Goal: Task Accomplishment & Management: Use online tool/utility

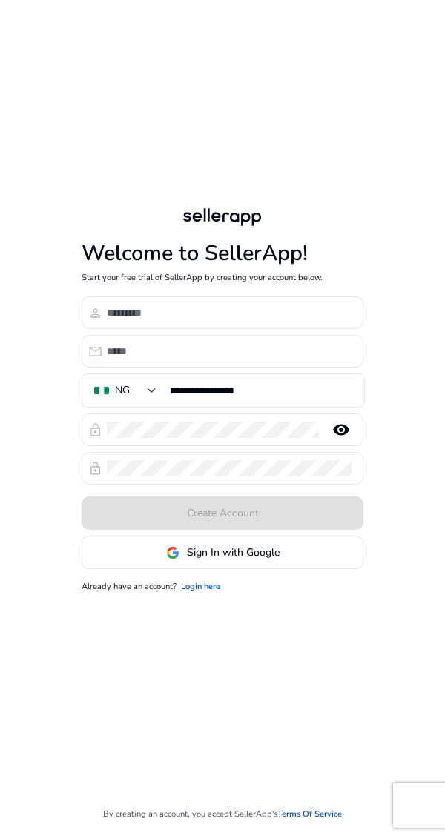
click at [190, 571] on span at bounding box center [222, 553] width 280 height 36
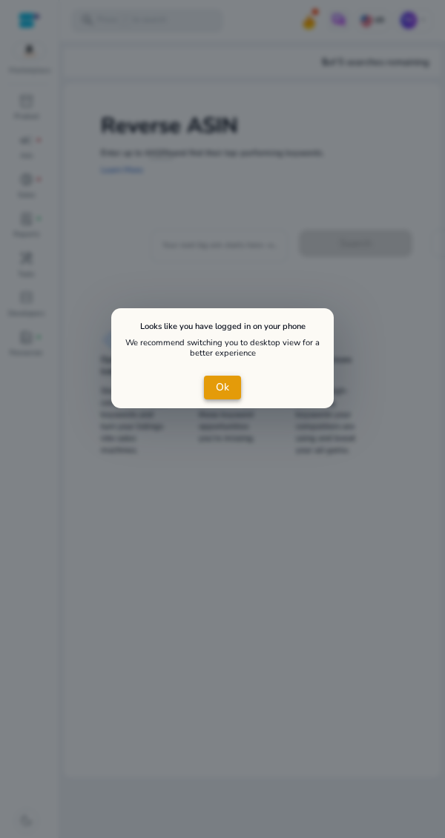
click at [229, 385] on span "close dialog" at bounding box center [222, 388] width 37 height 36
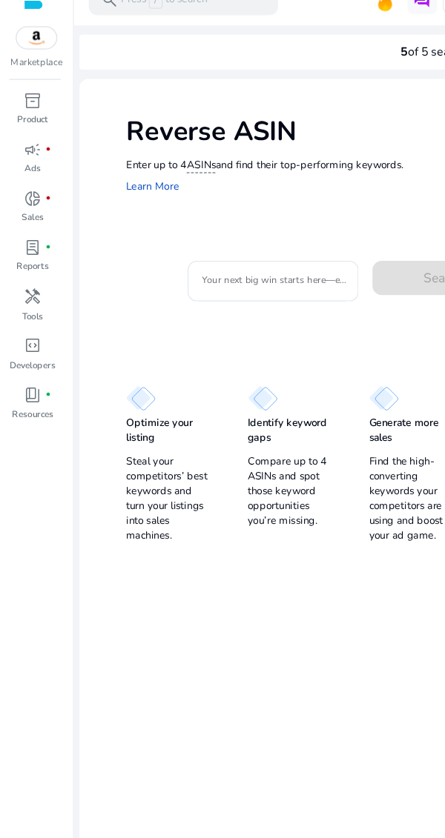
click at [205, 250] on input "Your next big win starts here—enter an ASIN" at bounding box center [218, 246] width 113 height 16
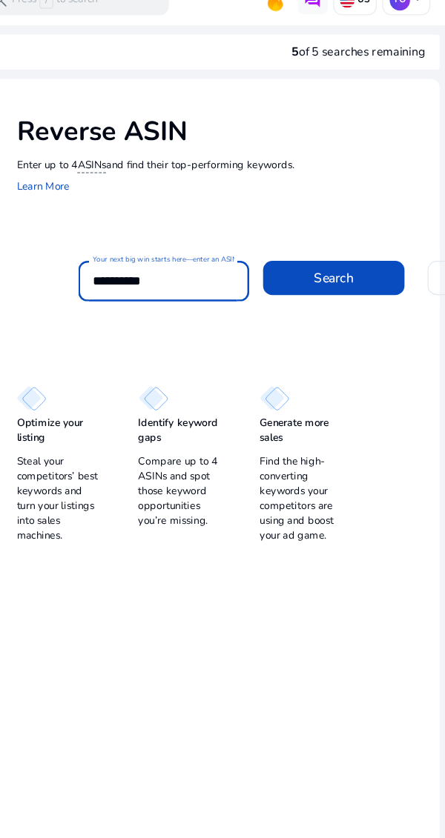
type input "**********"
click at [339, 248] on span "Search" at bounding box center [355, 244] width 32 height 16
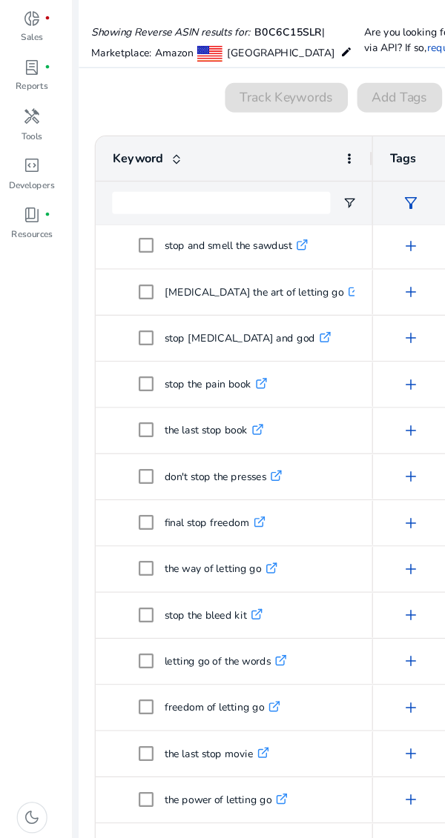
click at [23, 814] on span "dark_mode" at bounding box center [26, 821] width 14 height 14
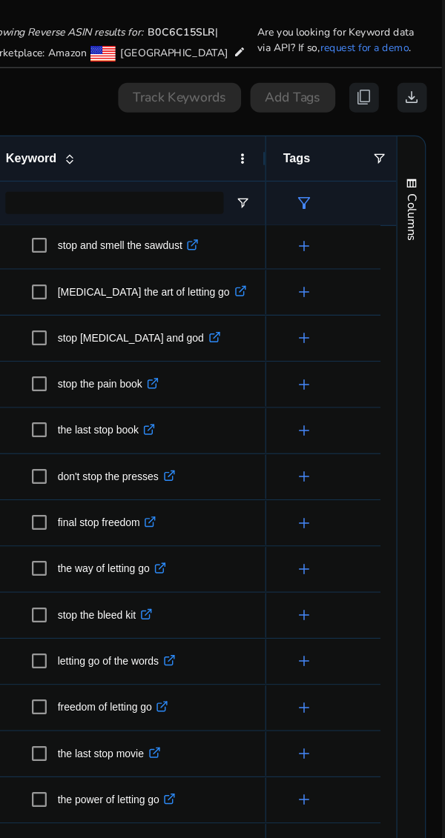
click at [340, 382] on div "add" at bounding box center [362, 399] width 99 height 35
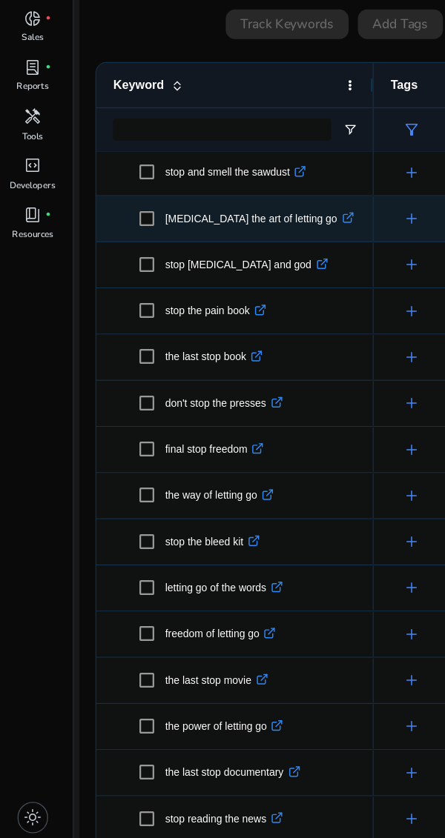
scroll to position [59, 0]
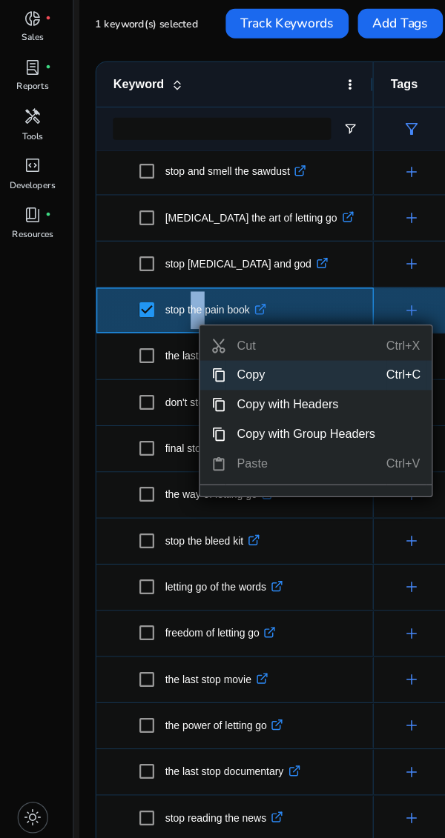
click at [196, 454] on span "Copy" at bounding box center [245, 466] width 129 height 24
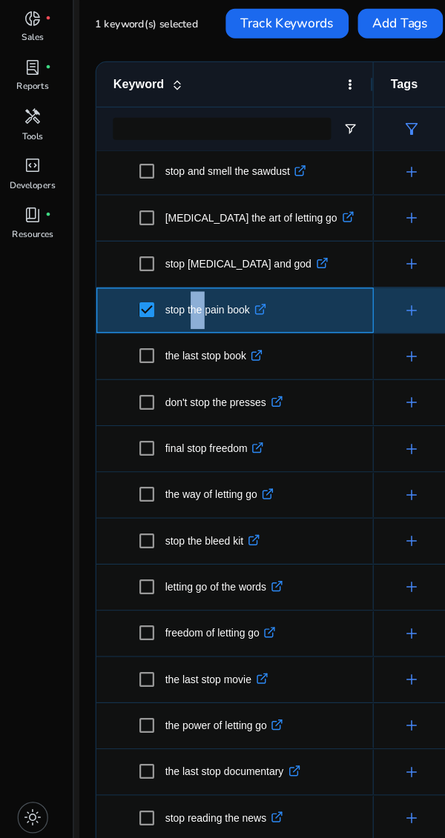
scroll to position [70, 0]
click at [111, 658] on span at bounding box center [121, 673] width 21 height 30
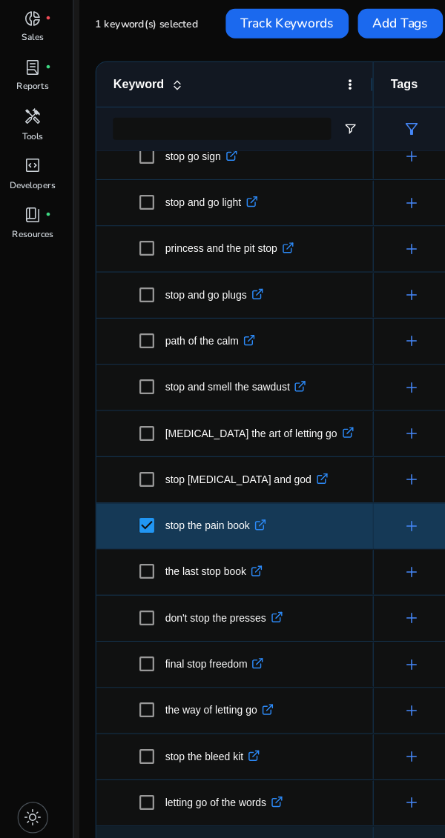
scroll to position [1029, 0]
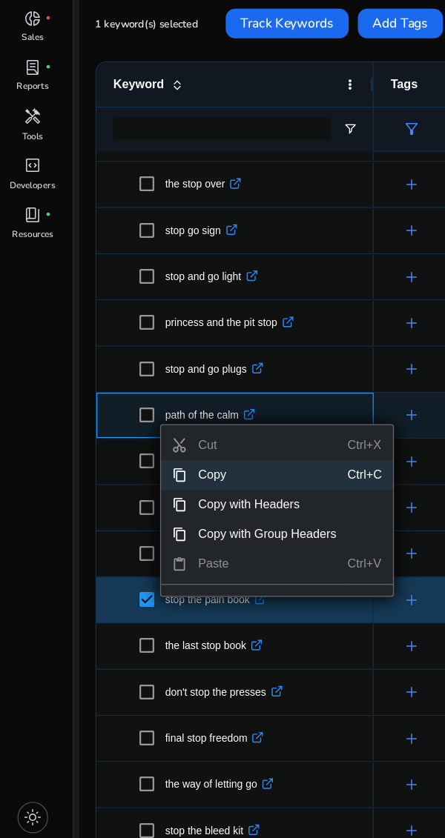
click at [164, 534] on span "Copy" at bounding box center [214, 546] width 129 height 24
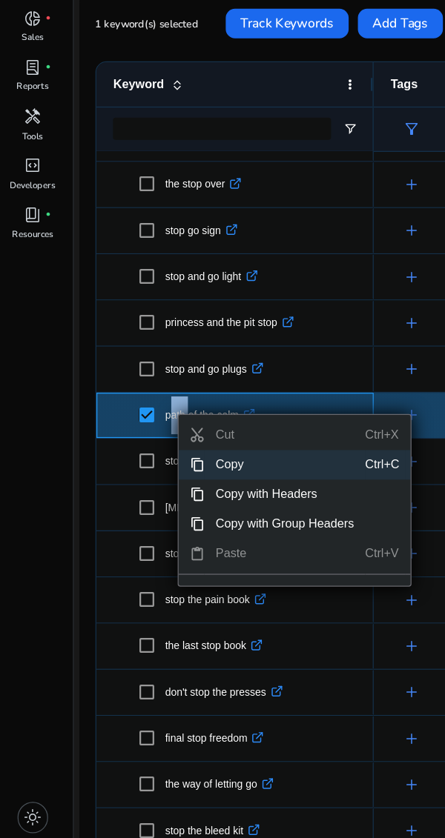
click at [174, 526] on span "Copy" at bounding box center [228, 538] width 129 height 24
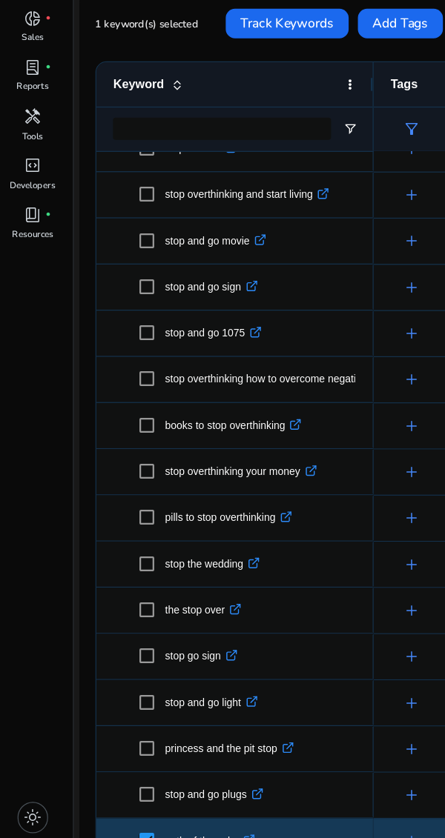
scroll to position [685, 0]
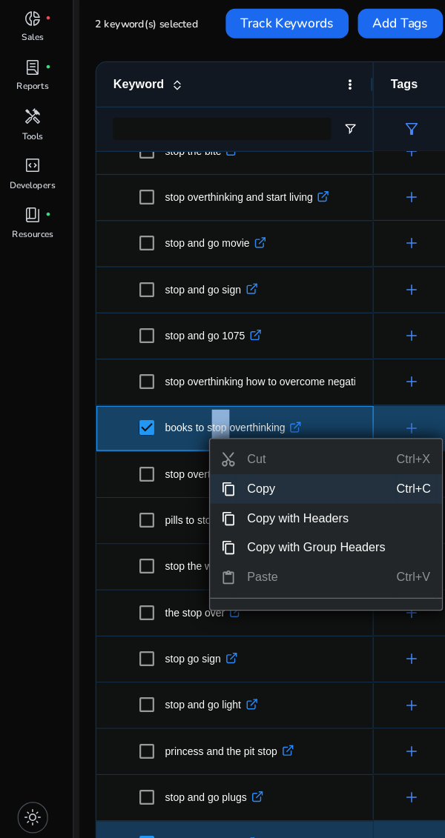
click at [207, 545] on span "Copy" at bounding box center [253, 557] width 129 height 24
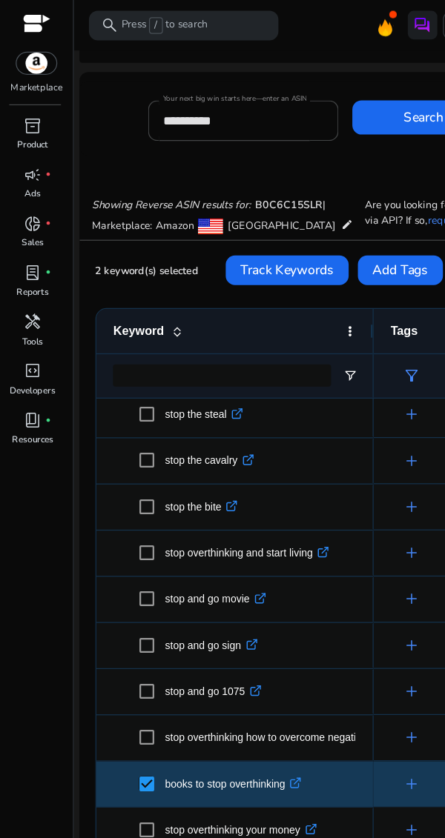
scroll to position [28, 0]
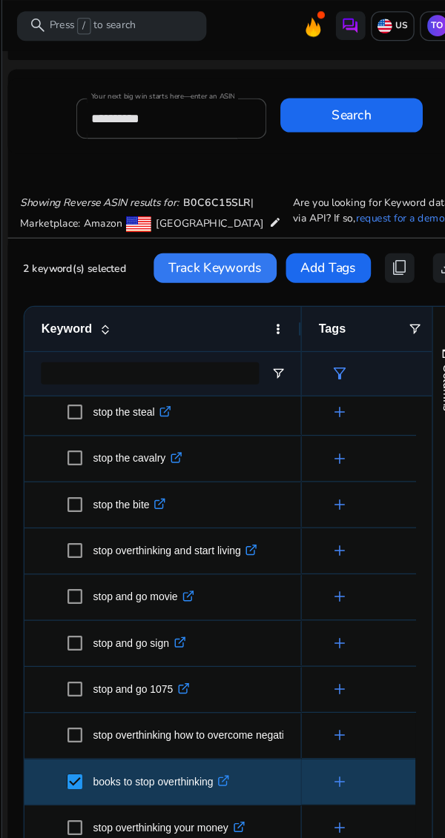
click at [205, 197] on span at bounding box center [230, 215] width 99 height 36
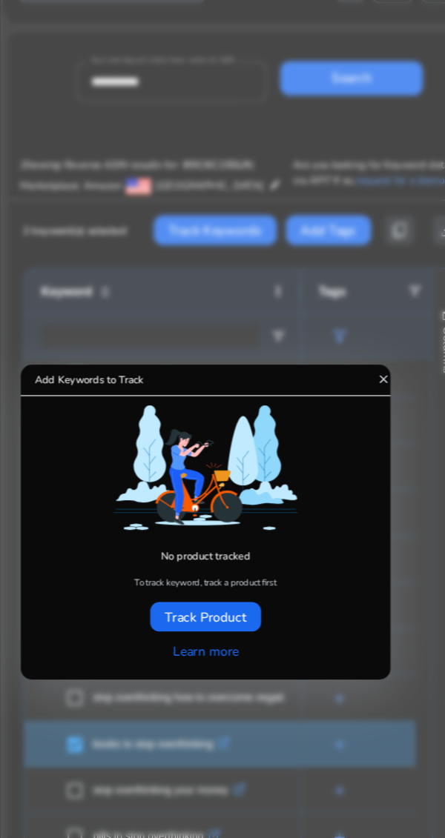
click at [363, 319] on div "No product tracked To track keyword, track a product first" at bounding box center [222, 400] width 296 height 165
click at [372, 309] on div at bounding box center [222, 419] width 445 height 838
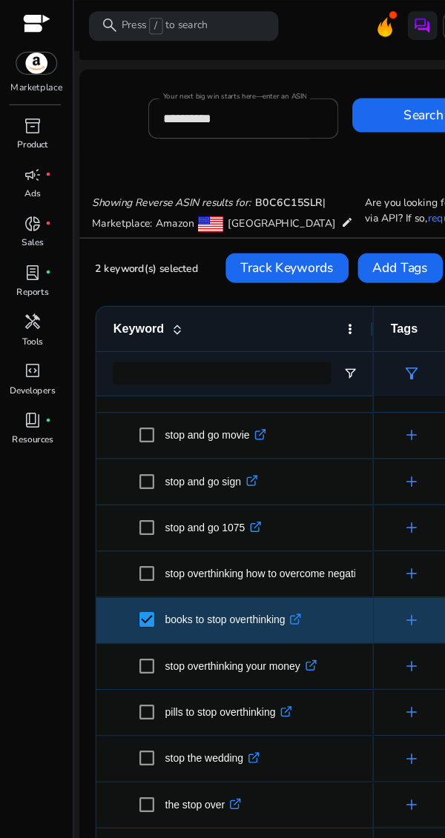
scroll to position [744, 0]
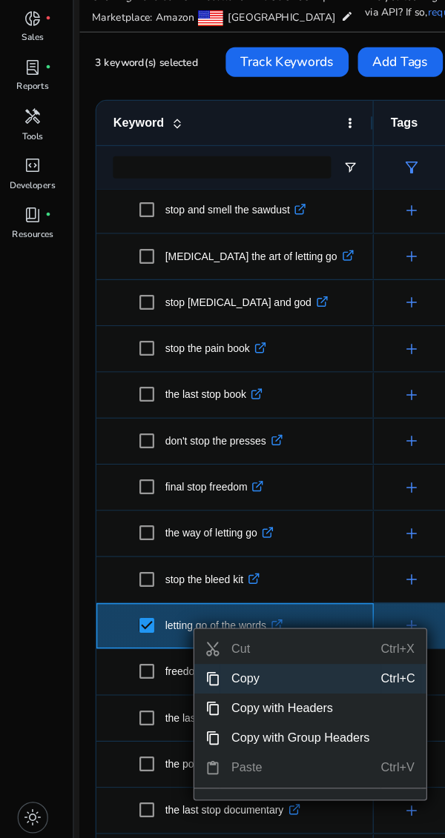
click at [179, 698] on span "Copy" at bounding box center [240, 710] width 129 height 24
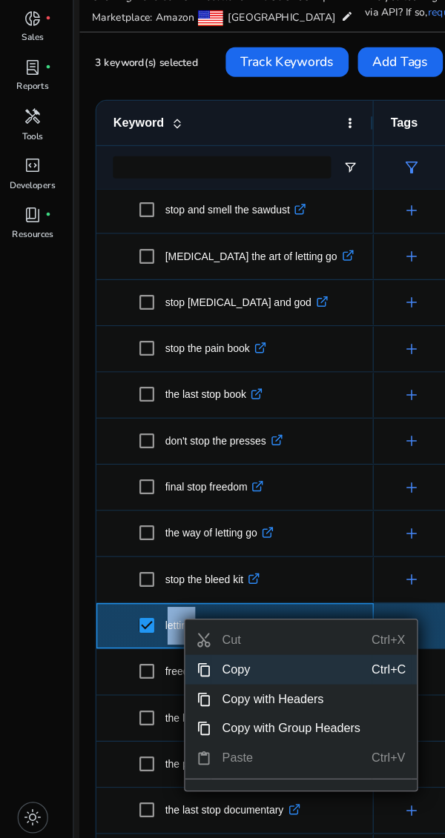
click at [192, 691] on span "Copy" at bounding box center [233, 703] width 129 height 24
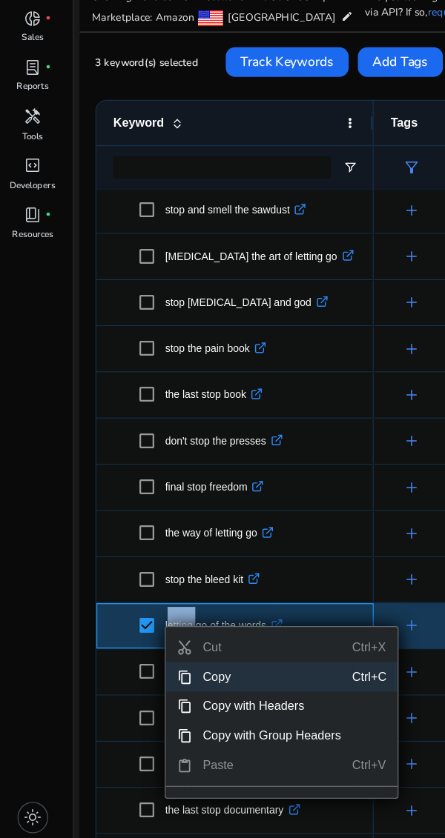
click at [162, 697] on span "Copy" at bounding box center [217, 709] width 129 height 24
